Goal: Task Accomplishment & Management: Manage account settings

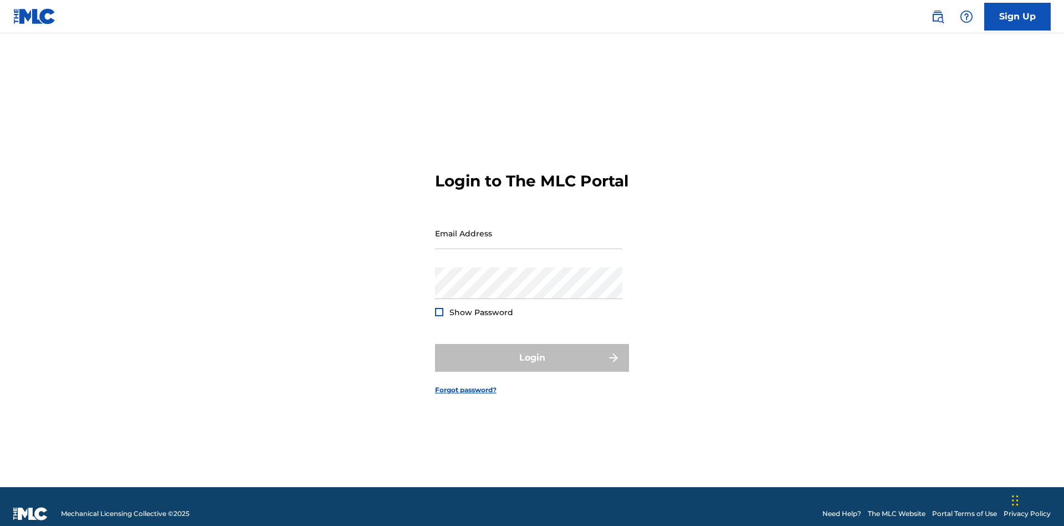
scroll to position [14, 0]
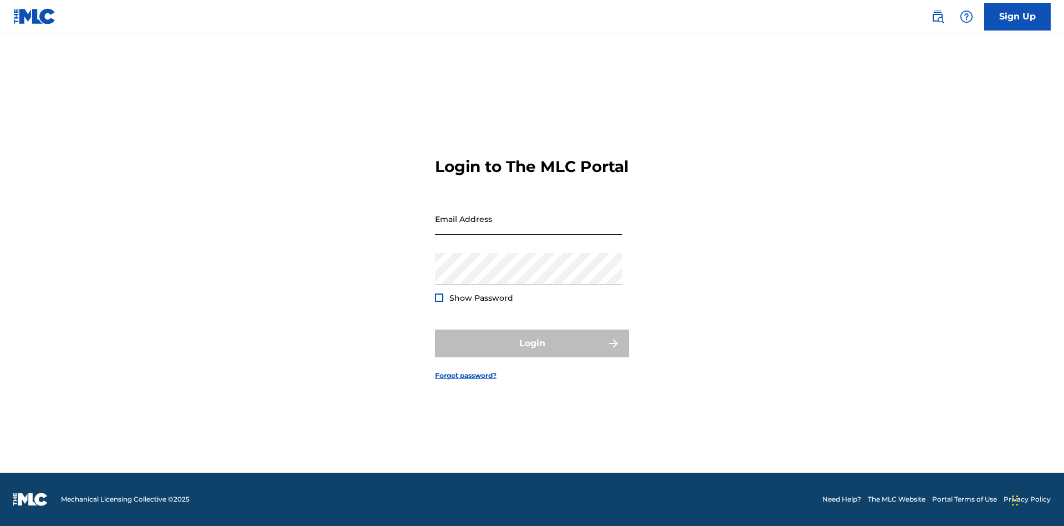
click at [529, 228] on input "Email Address" at bounding box center [528, 219] width 187 height 32
type input "[EMAIL_ADDRESS][DOMAIN_NAME]"
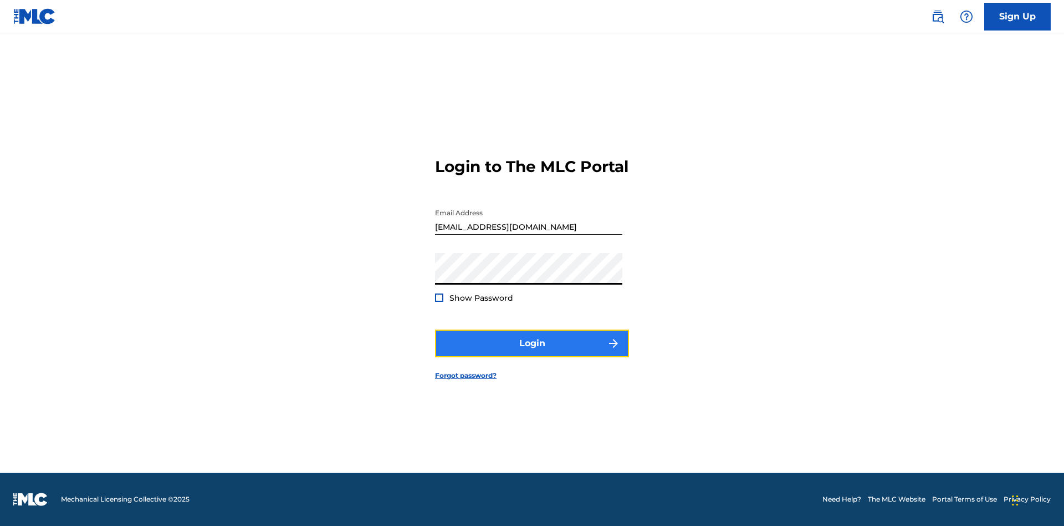
click at [532, 353] on button "Login" at bounding box center [532, 343] width 194 height 28
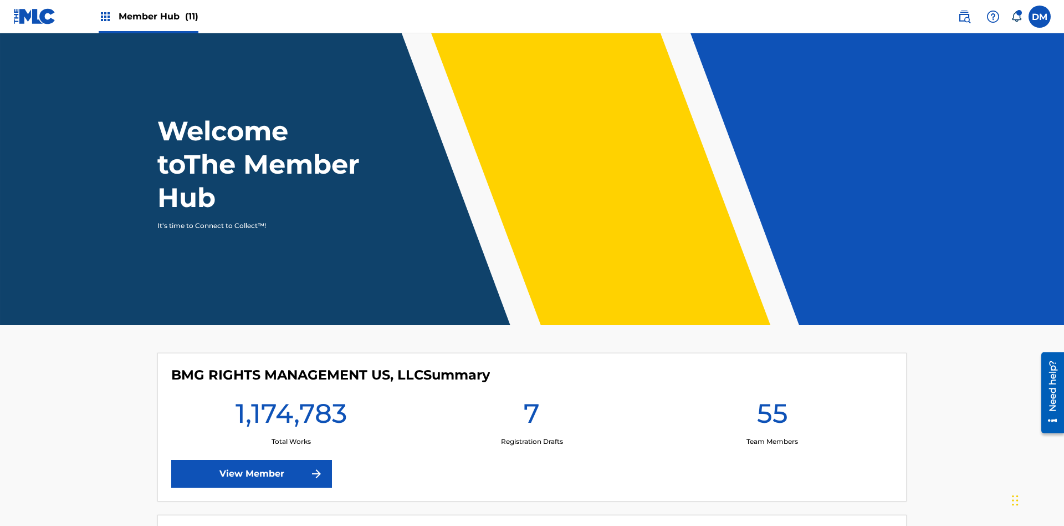
scroll to position [48, 0]
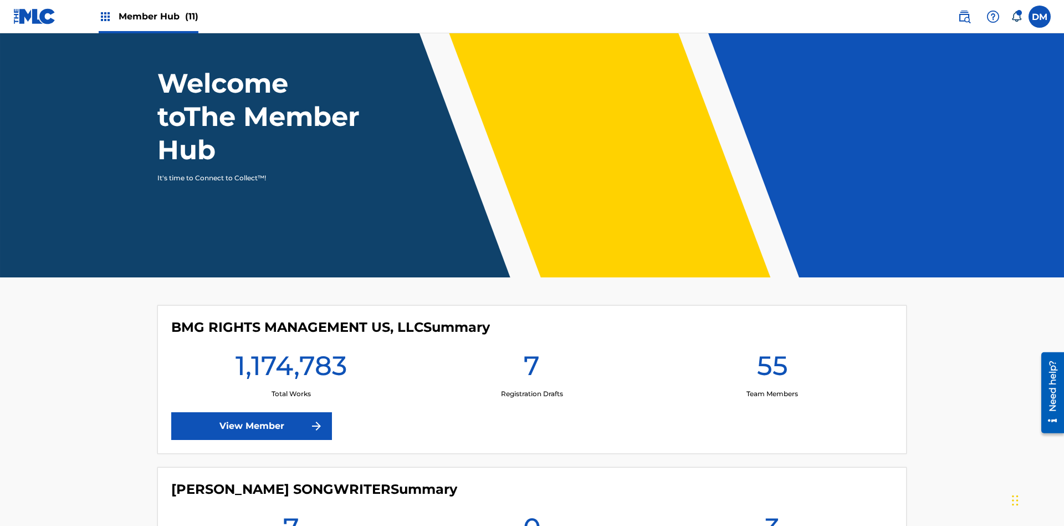
click at [148, 16] on span "Member Hub (11)" at bounding box center [159, 16] width 80 height 13
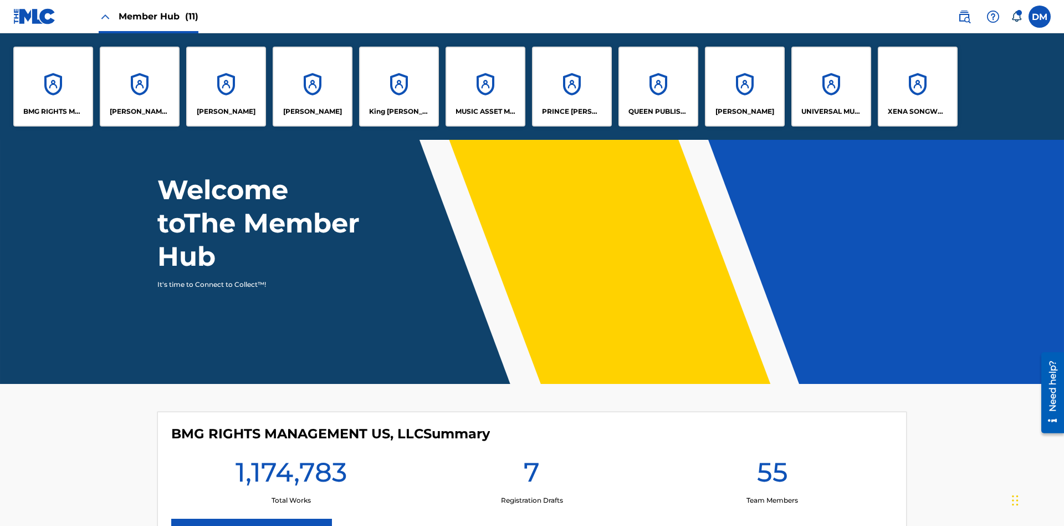
scroll to position [0, 0]
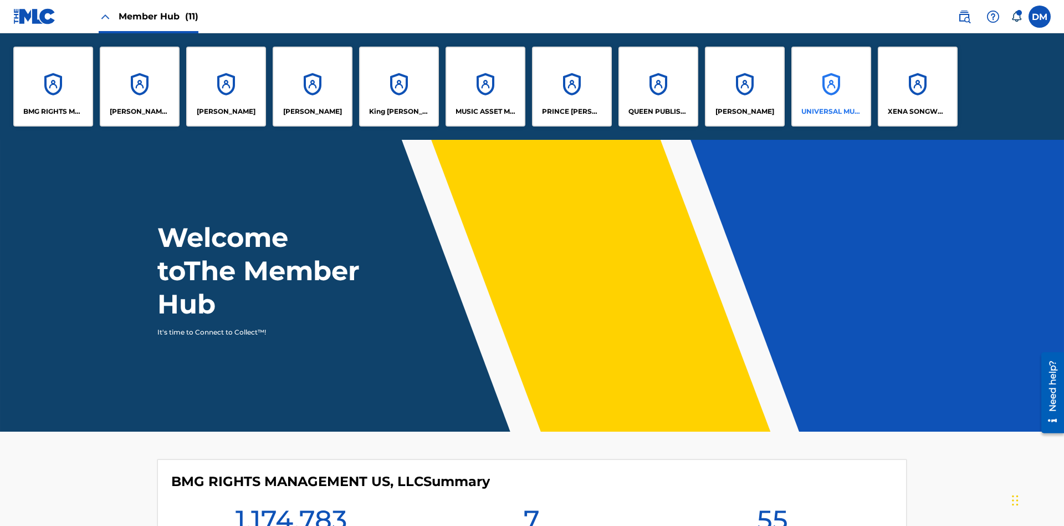
click at [831, 111] on p "UNIVERSAL MUSIC PUB GROUP" at bounding box center [832, 111] width 60 height 10
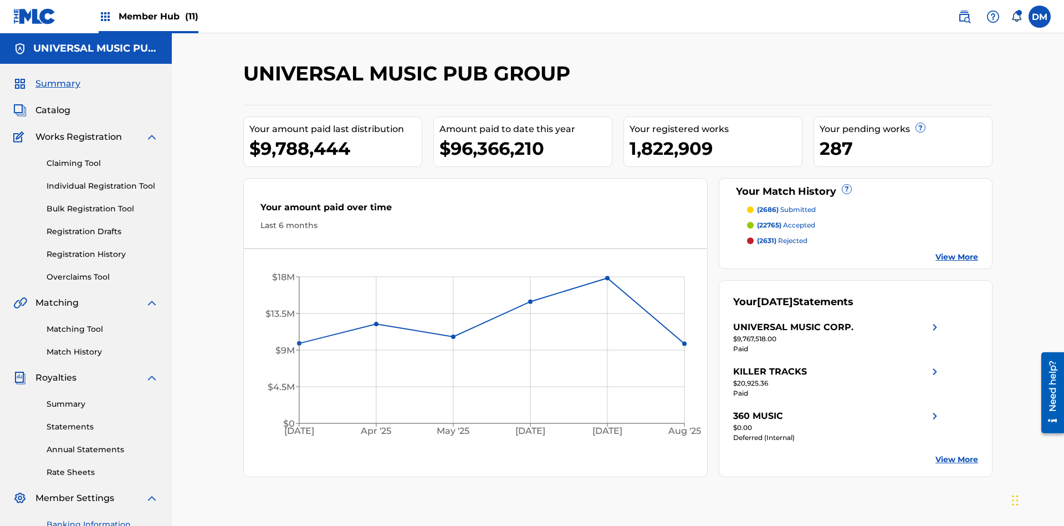
click at [103, 518] on link "Banking Information" at bounding box center [103, 524] width 112 height 12
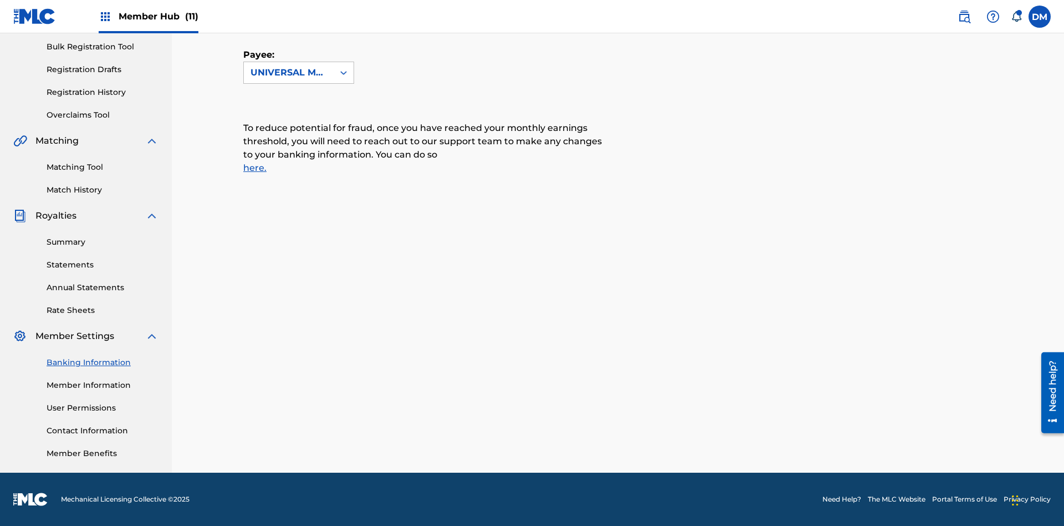
click at [148, 16] on span "Member Hub (11)" at bounding box center [159, 16] width 80 height 13
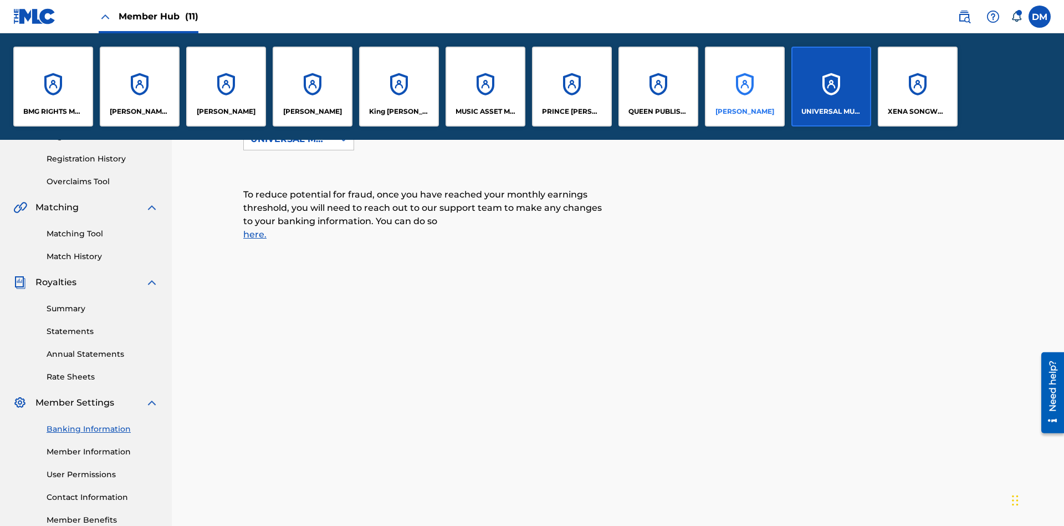
click at [745, 111] on p "[PERSON_NAME]" at bounding box center [745, 111] width 59 height 10
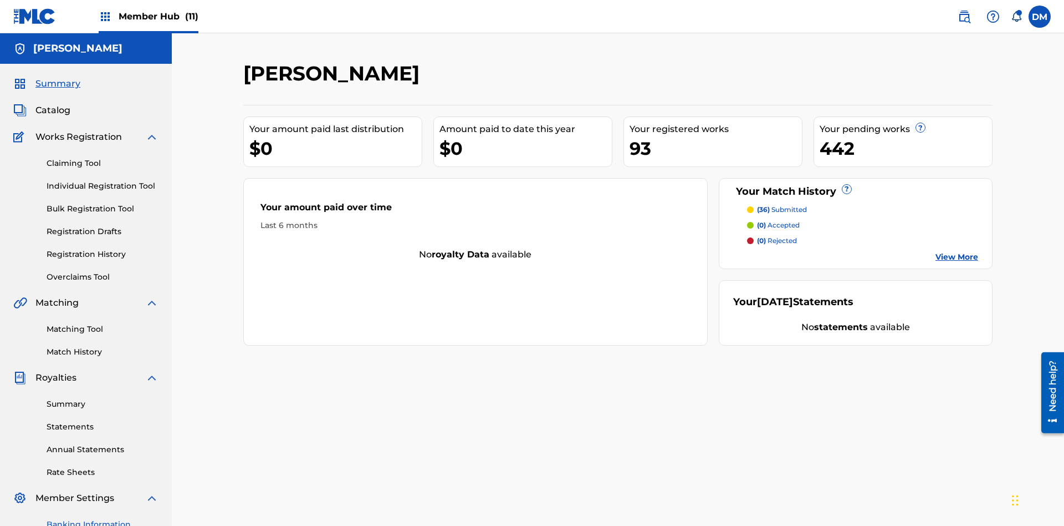
click at [103, 518] on link "Banking Information" at bounding box center [103, 524] width 112 height 12
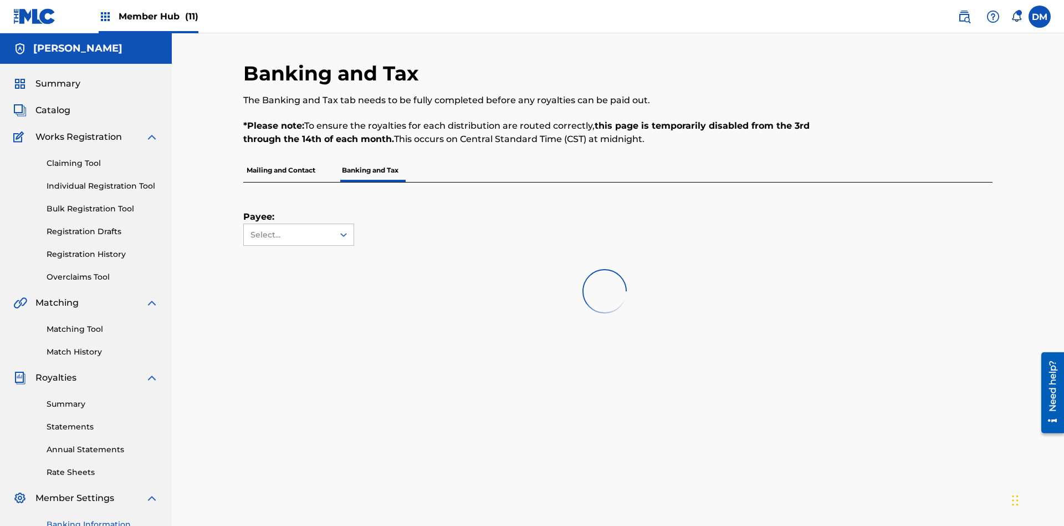
click at [148, 16] on span "Member Hub (11)" at bounding box center [159, 16] width 80 height 13
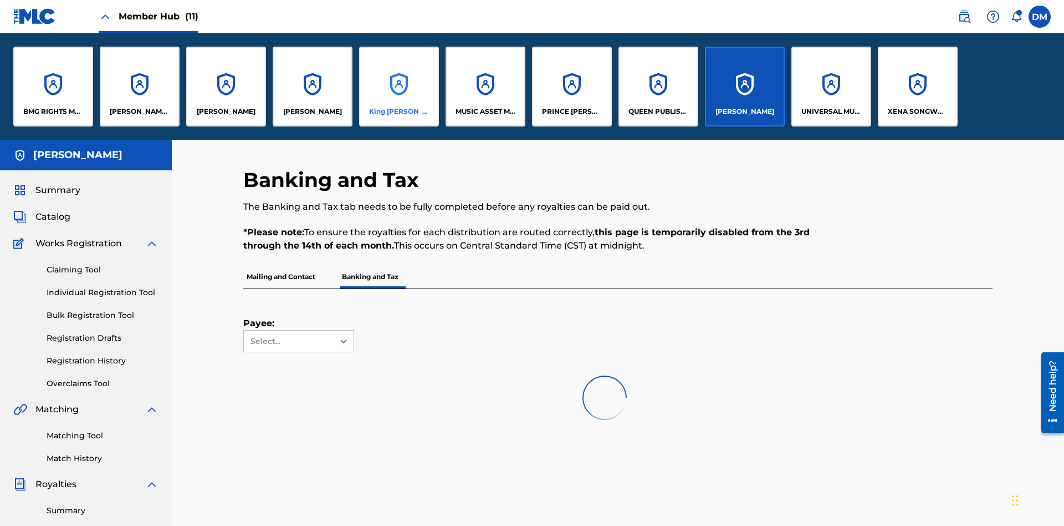
click at [399, 111] on p "King [PERSON_NAME]" at bounding box center [399, 111] width 60 height 10
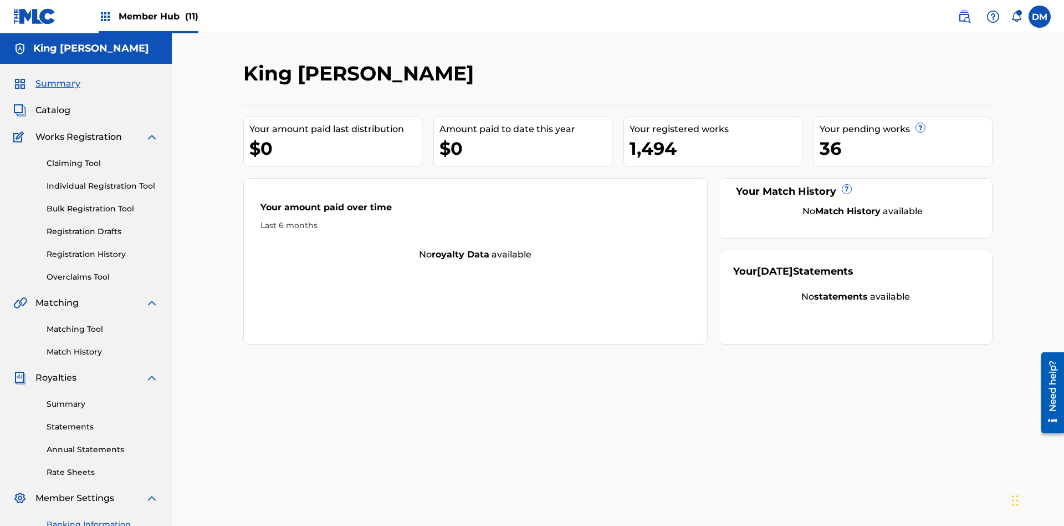
click at [103, 518] on link "Banking Information" at bounding box center [103, 524] width 112 height 12
